Goal: Task Accomplishment & Management: Use online tool/utility

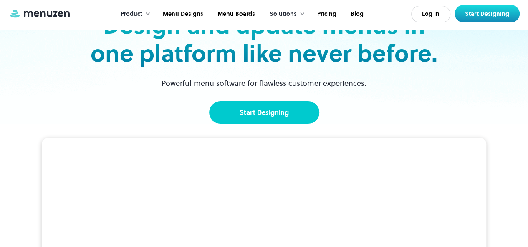
scroll to position [83, 0]
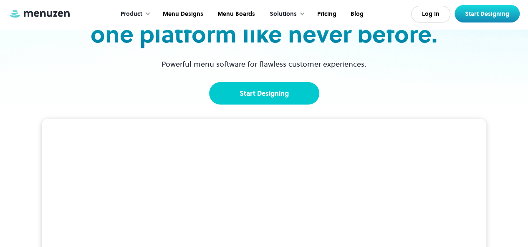
click at [252, 99] on link "Start Designing" at bounding box center [264, 93] width 110 height 23
